Goal: Register for event/course

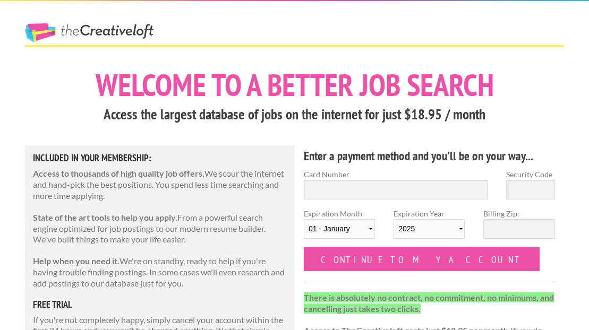
click at [127, 32] on link "The Creative Loft" at bounding box center [89, 32] width 128 height 19
click at [59, 34] on link "The Creative Loft" at bounding box center [89, 32] width 128 height 19
click at [64, 38] on link "The Creative Loft" at bounding box center [89, 32] width 128 height 19
click at [57, 35] on link "The Creative Loft" at bounding box center [89, 32] width 128 height 19
